Goal: Use online tool/utility: Utilize a website feature to perform a specific function

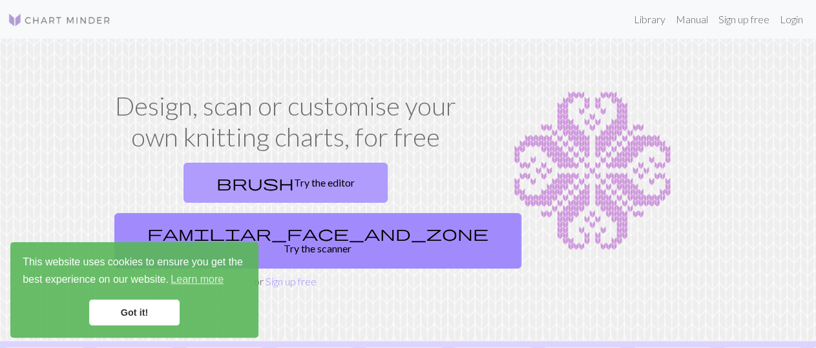
click at [222, 182] on link "brush Try the editor" at bounding box center [286, 183] width 204 height 40
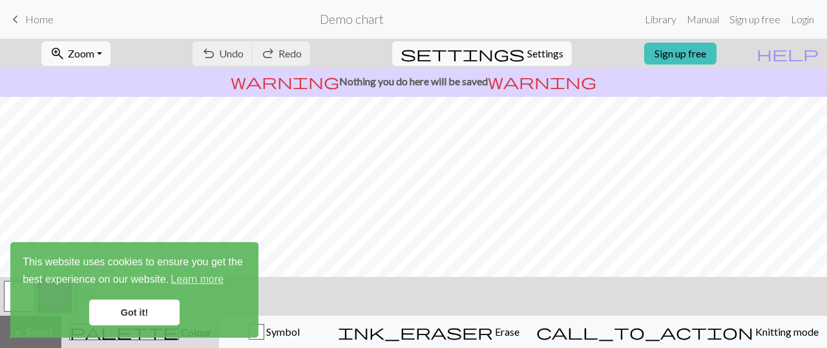
click at [292, 54] on div "undo Undo Undo redo Redo Redo" at bounding box center [251, 54] width 137 height 30
click at [268, 52] on div "undo Undo Undo redo Redo Redo" at bounding box center [251, 54] width 137 height 30
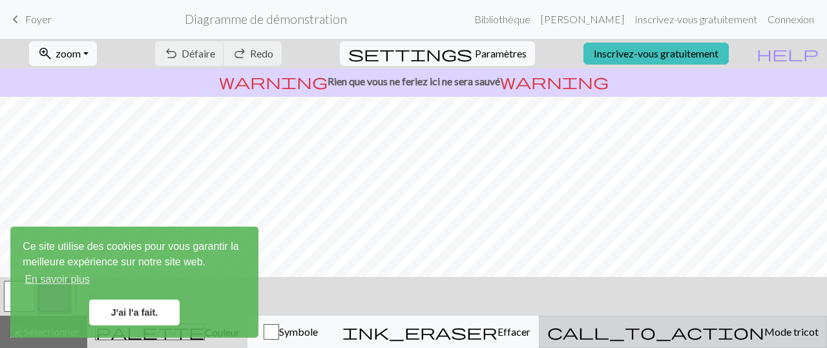
click at [765, 330] on span "Mode tricot" at bounding box center [792, 332] width 54 height 12
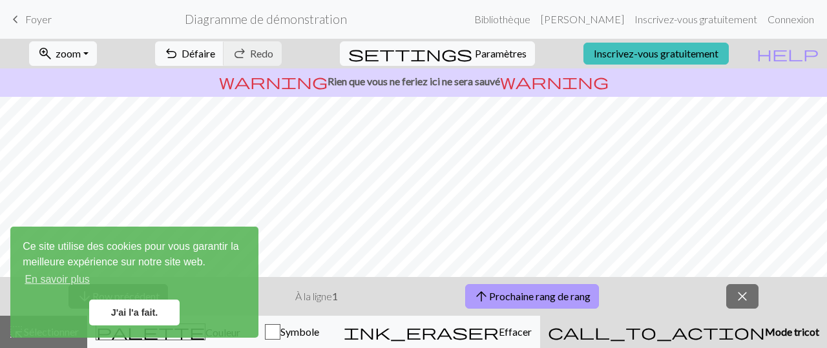
click at [538, 290] on button "arrow_upward Prochaine rang de rang" at bounding box center [532, 296] width 134 height 25
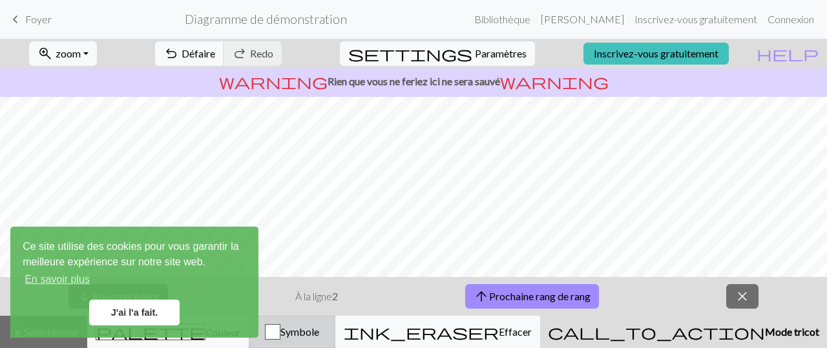
click at [281, 335] on div "button" at bounding box center [273, 332] width 16 height 16
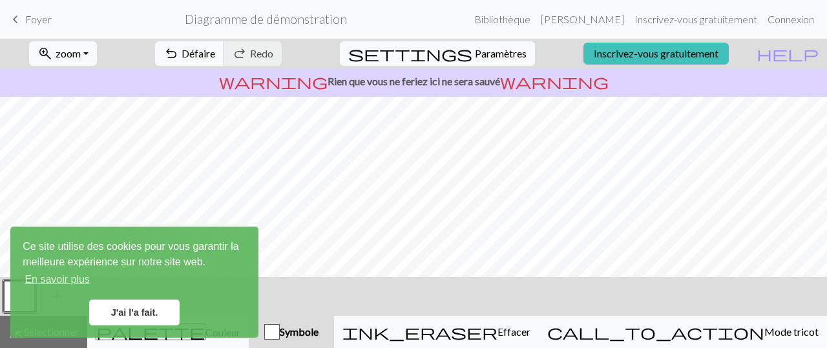
click at [280, 335] on div "button" at bounding box center [272, 332] width 16 height 16
click at [198, 341] on button "palette Couleur Couleur" at bounding box center [168, 332] width 162 height 32
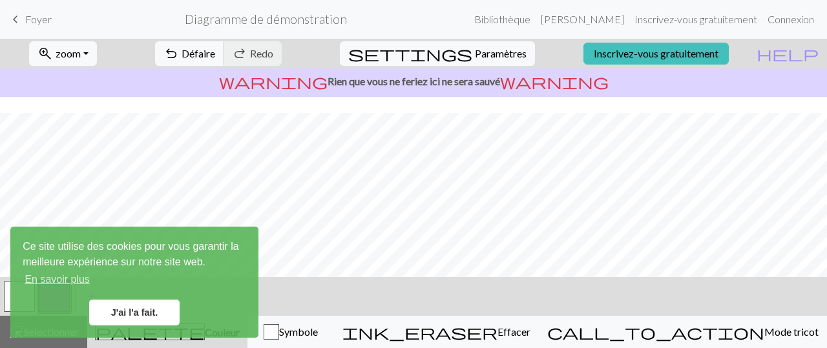
scroll to position [302, 0]
click at [8, 301] on button "button" at bounding box center [19, 296] width 31 height 31
